Goal: Transaction & Acquisition: Purchase product/service

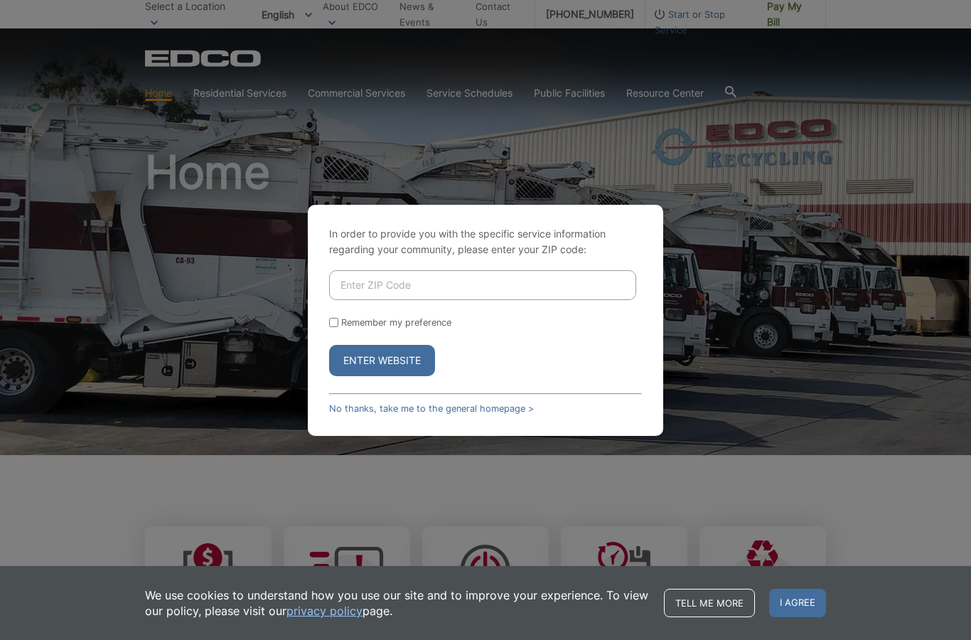
click at [446, 300] on input "Enter ZIP Code" at bounding box center [482, 285] width 307 height 30
type input "92084"
click at [338, 327] on input "Remember my preference" at bounding box center [333, 322] width 9 height 9
checkbox input "true"
click at [377, 376] on button "Enter Website" at bounding box center [382, 360] width 106 height 31
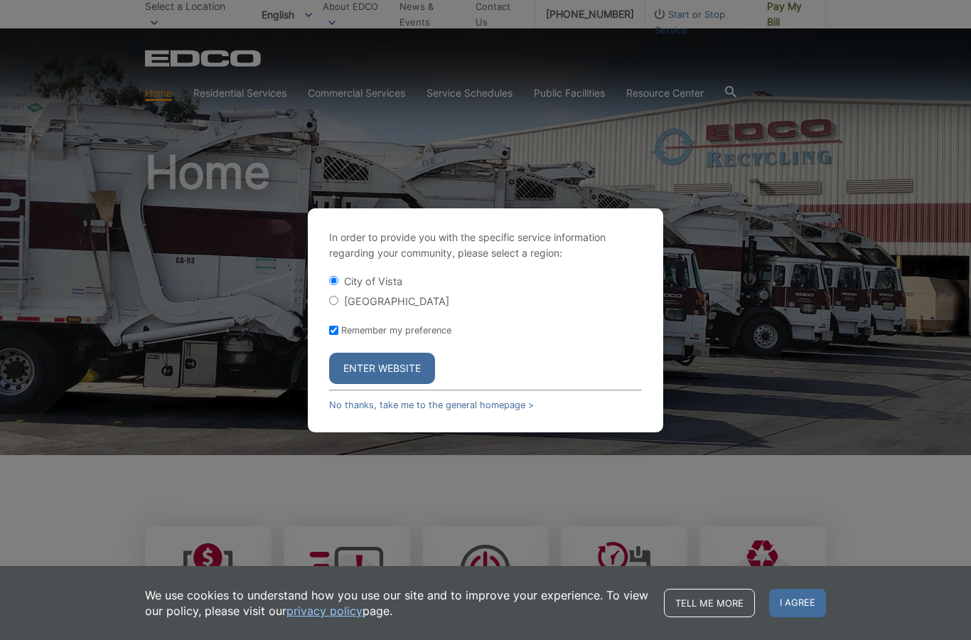
click at [377, 384] on button "Enter Website" at bounding box center [382, 368] width 106 height 31
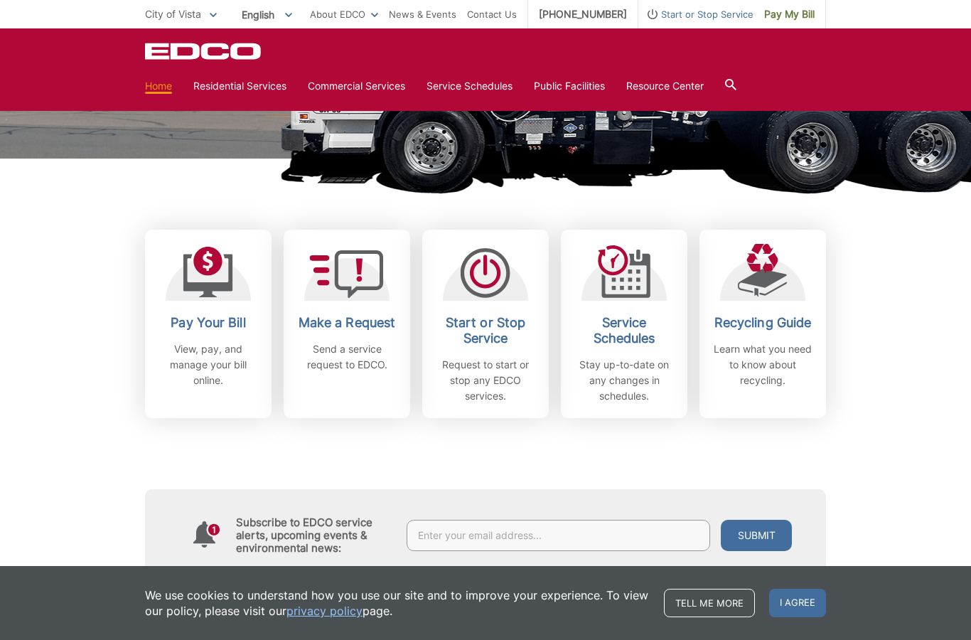
scroll to position [297, 0]
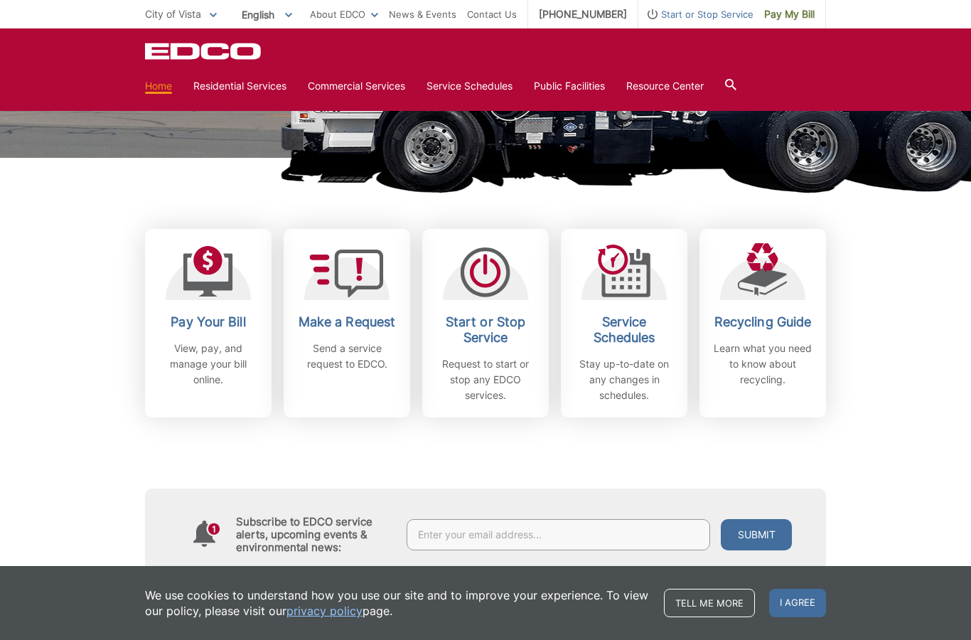
click at [208, 326] on h2 "Pay Your Bill" at bounding box center [208, 322] width 105 height 16
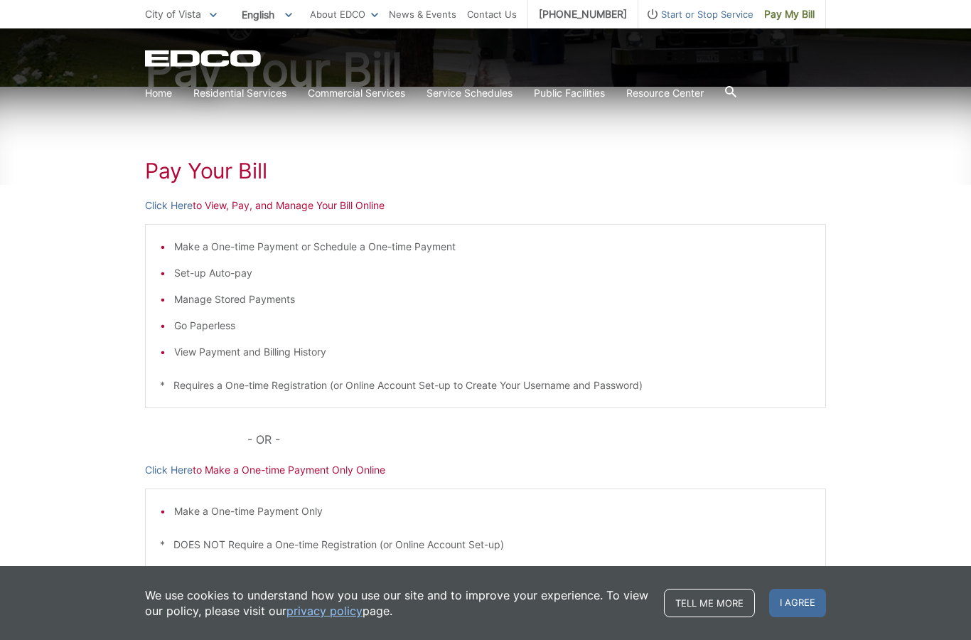
scroll to position [185, 0]
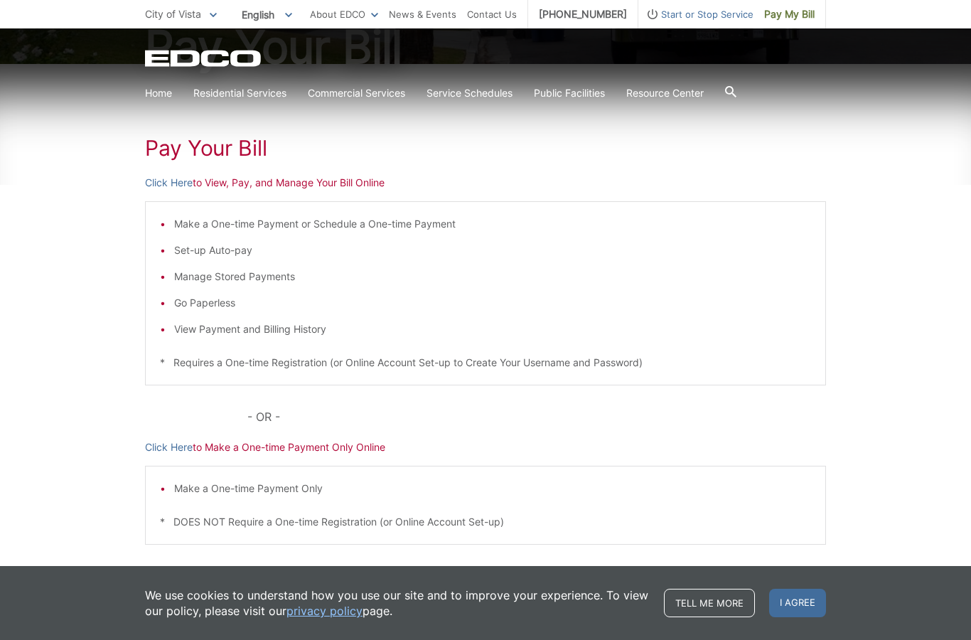
click at [245, 225] on li "Make a One-time Payment or Schedule a One-time Payment" at bounding box center [492, 224] width 637 height 16
click at [203, 223] on li "Make a One-time Payment or Schedule a One-time Payment" at bounding box center [492, 224] width 637 height 16
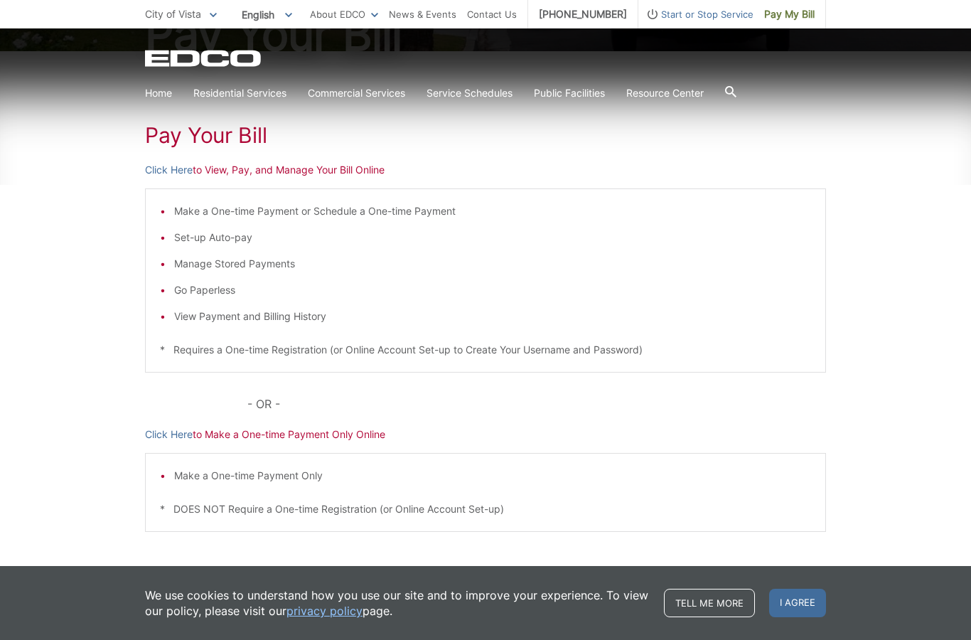
scroll to position [255, 0]
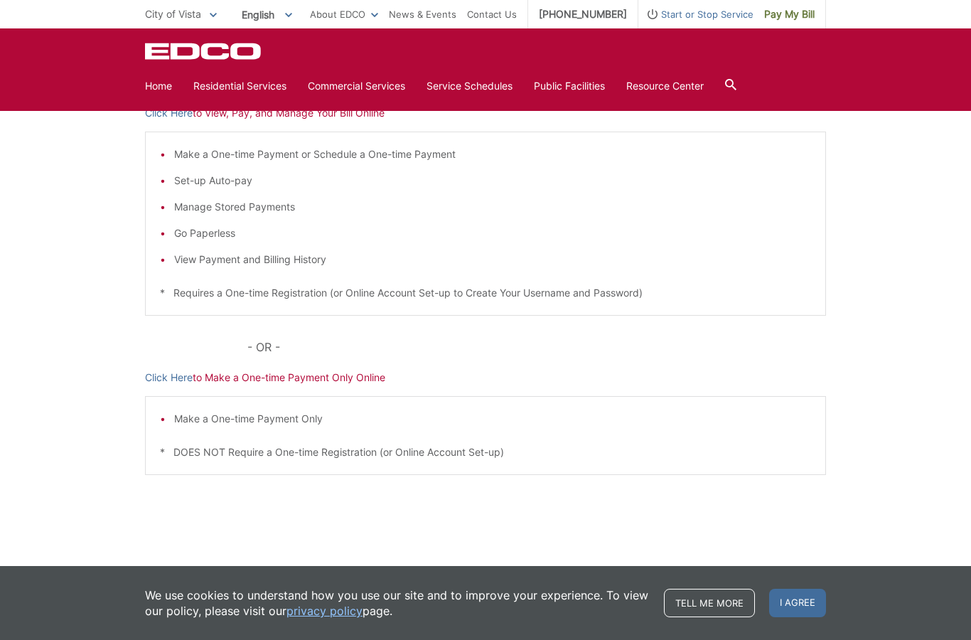
click at [257, 377] on p "Click Here to Make a One-time Payment Only Online" at bounding box center [485, 378] width 681 height 16
click at [295, 377] on p "Click Here to Make a One-time Payment Only Online" at bounding box center [485, 378] width 681 height 16
click at [167, 375] on link "Click Here" at bounding box center [169, 378] width 48 height 16
